Goal: Information Seeking & Learning: Learn about a topic

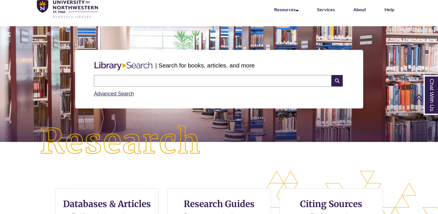
scroll to position [24, 0]
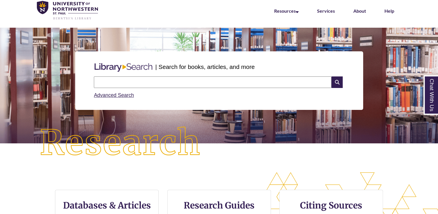
click at [218, 80] on input "text" at bounding box center [213, 82] width 238 height 12
click at [238, 61] on div "| Search for books, articles, and more" at bounding box center [219, 67] width 255 height 14
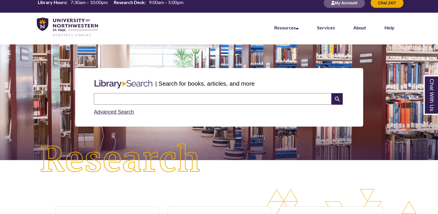
scroll to position [0, 0]
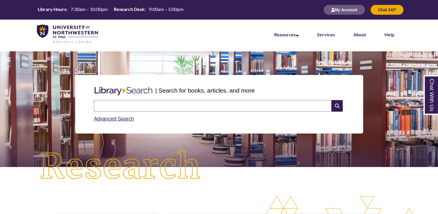
click at [234, 108] on input "text" at bounding box center [213, 106] width 238 height 12
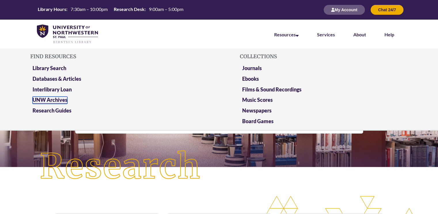
click at [58, 101] on link "UNW Archives" at bounding box center [50, 100] width 35 height 7
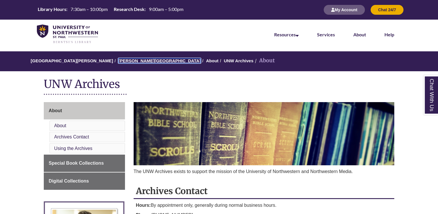
click at [141, 61] on link "[PERSON_NAME][GEOGRAPHIC_DATA]" at bounding box center [159, 60] width 82 height 5
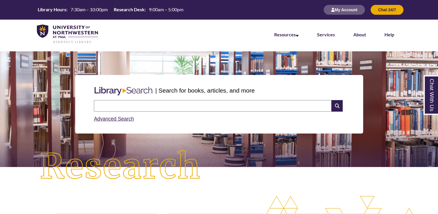
click at [213, 109] on input "text" at bounding box center [213, 106] width 238 height 12
type input "**********"
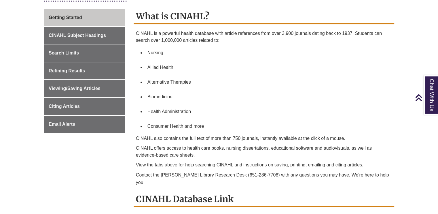
scroll to position [153, 0]
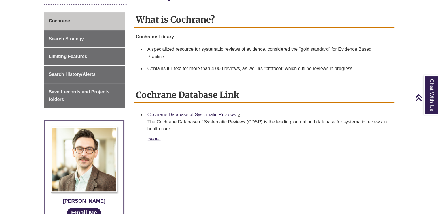
scroll to position [150, 0]
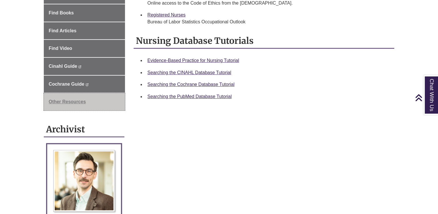
scroll to position [177, 0]
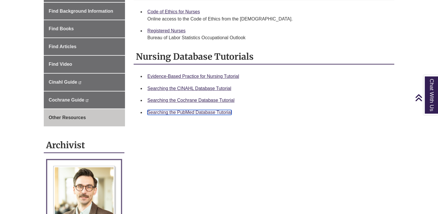
click at [189, 112] on link "Searching the PubMed Database Tutorial" at bounding box center [190, 112] width 84 height 5
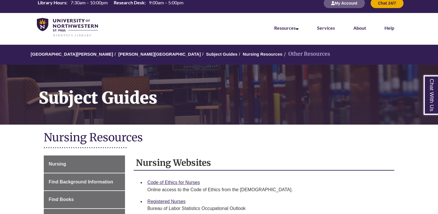
scroll to position [6, 0]
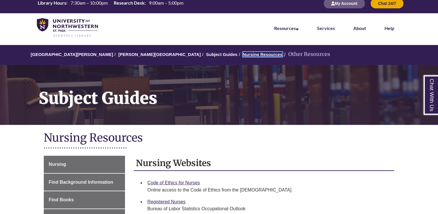
click at [243, 57] on link "Nursing Resources" at bounding box center [263, 54] width 40 height 5
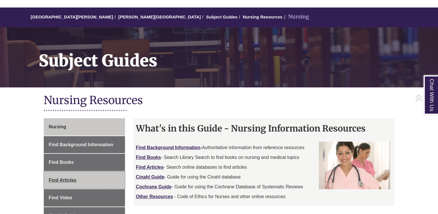
scroll to position [44, 0]
